Goal: Check status: Check status

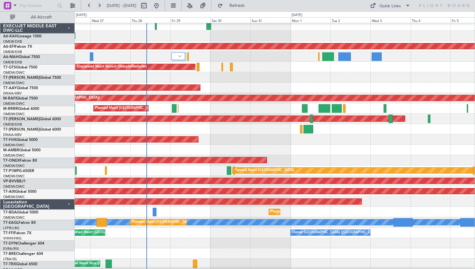
scroll to position [127, 0]
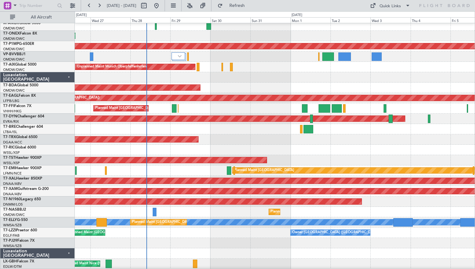
click at [175, 155] on div "Planned Maint [GEOGRAPHIC_DATA] (Seletar)" at bounding box center [275, 160] width 400 height 10
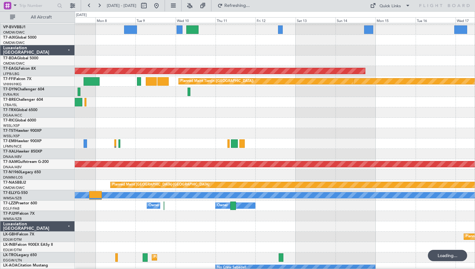
scroll to position [155, 0]
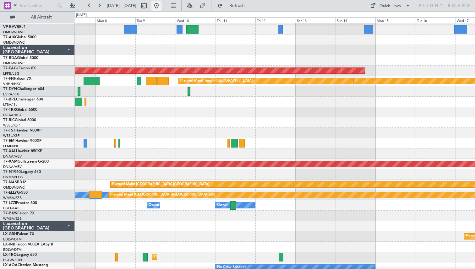
click at [162, 7] on button at bounding box center [157, 6] width 10 height 10
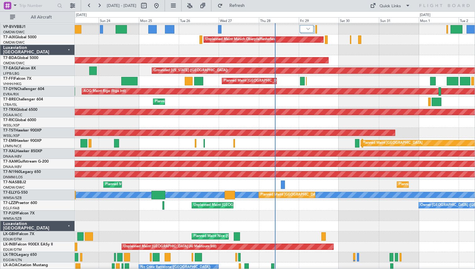
click at [106, 148] on div "Planned Maint [GEOGRAPHIC_DATA] Planned Maint [PERSON_NAME]" at bounding box center [275, 143] width 400 height 10
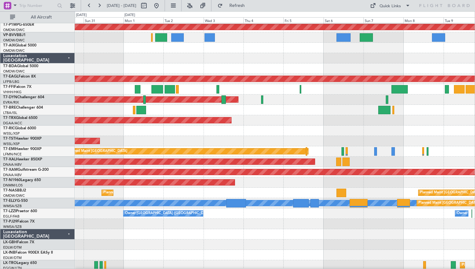
click at [138, 136] on div "Planned Maint [GEOGRAPHIC_DATA] (Seletar)" at bounding box center [275, 141] width 400 height 10
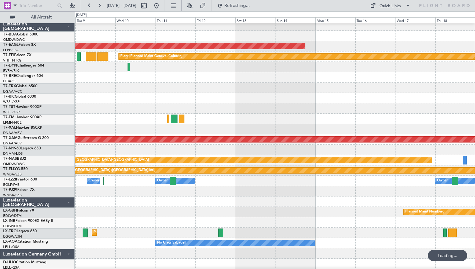
click at [218, 100] on div at bounding box center [275, 98] width 400 height 10
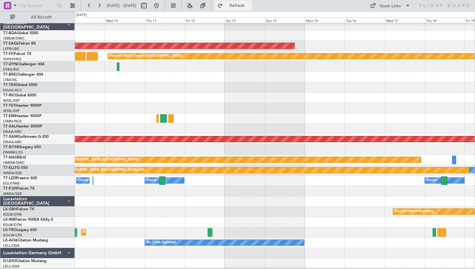
click at [236, 4] on button "Refresh" at bounding box center [234, 6] width 38 height 10
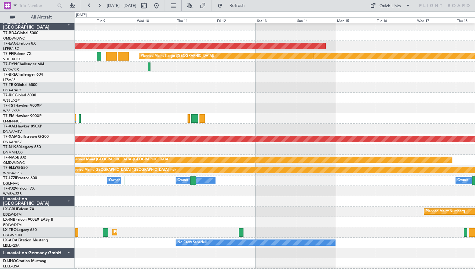
click at [360, 89] on div at bounding box center [275, 87] width 400 height 10
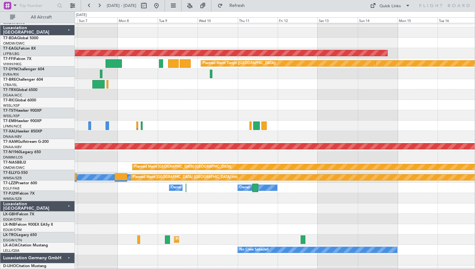
scroll to position [170, 0]
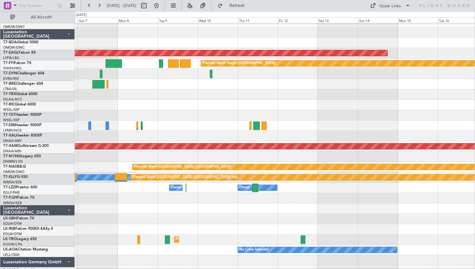
click at [212, 139] on div "Planned Maint Chester" at bounding box center [275, 136] width 400 height 10
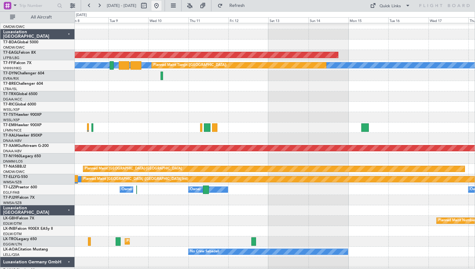
click at [162, 5] on button at bounding box center [157, 6] width 10 height 10
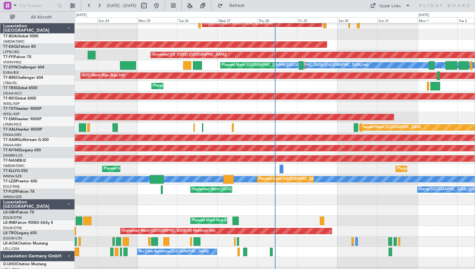
click at [185, 115] on div "Planned Maint [GEOGRAPHIC_DATA] (Seletar)" at bounding box center [275, 117] width 400 height 10
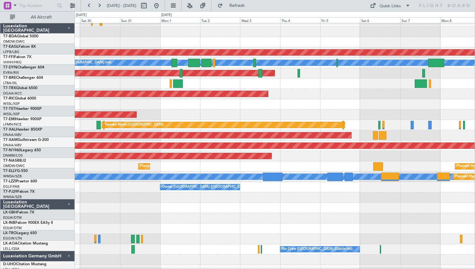
scroll to position [173, 0]
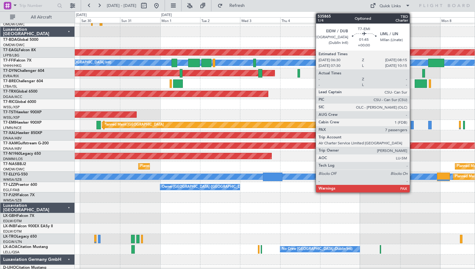
click at [413, 125] on div at bounding box center [412, 125] width 3 height 8
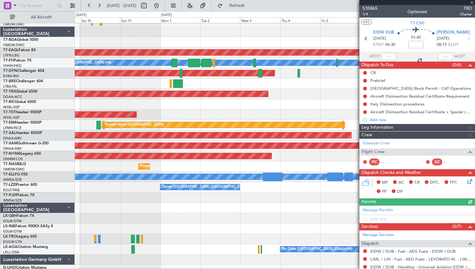
scroll to position [110, 0]
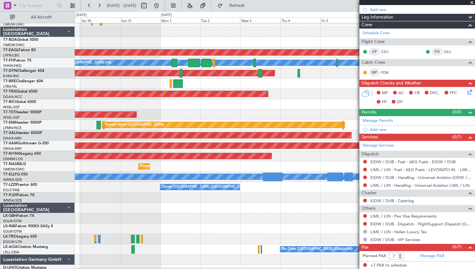
click at [472, 3] on span at bounding box center [472, 3] width 6 height 6
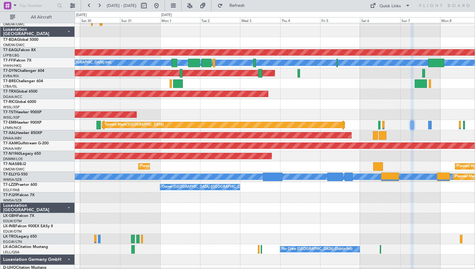
type input "0"
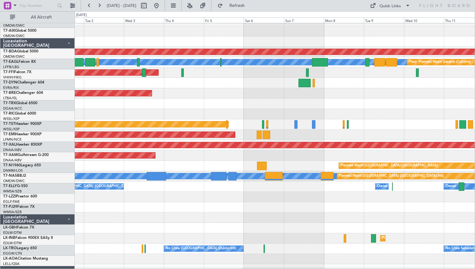
click at [157, 140] on div "Planned Maint Chester" at bounding box center [275, 135] width 400 height 10
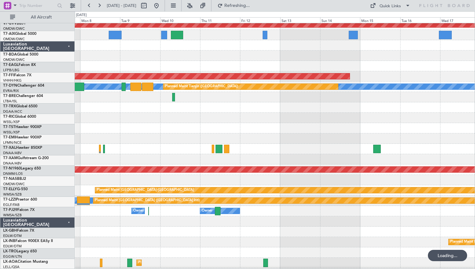
scroll to position [142, 0]
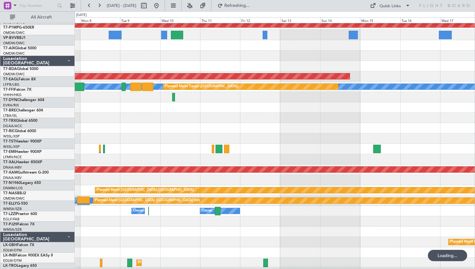
click at [69, 183] on div "Planned Maint Nurnberg Planned Maint Savannah ([GEOGRAPHIC_DATA]/[GEOGRAPHIC_DA…" at bounding box center [237, 140] width 475 height 258
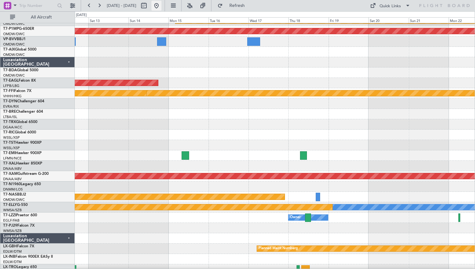
click at [162, 4] on button at bounding box center [157, 6] width 10 height 10
